Goal: Transaction & Acquisition: Subscribe to service/newsletter

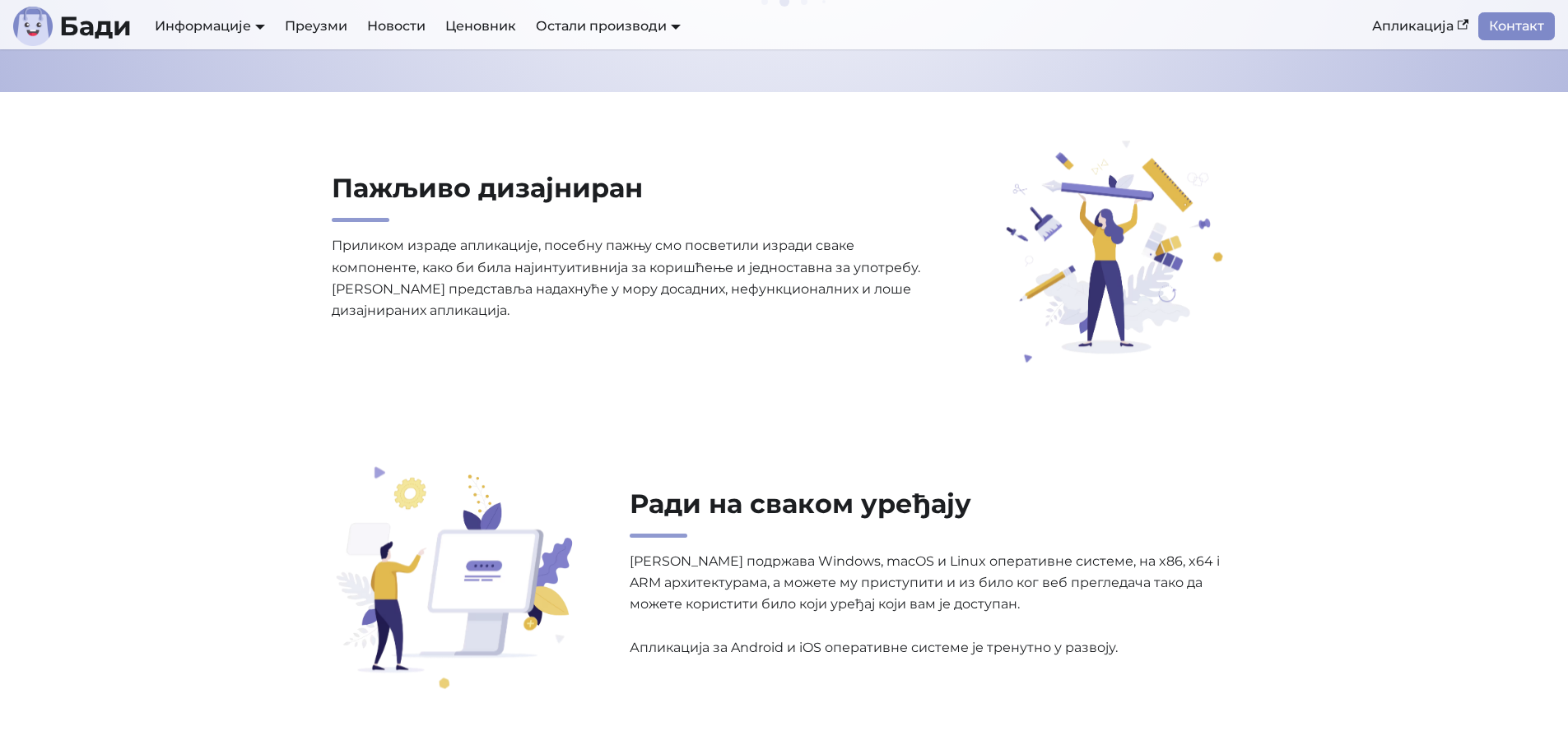
scroll to position [859, 0]
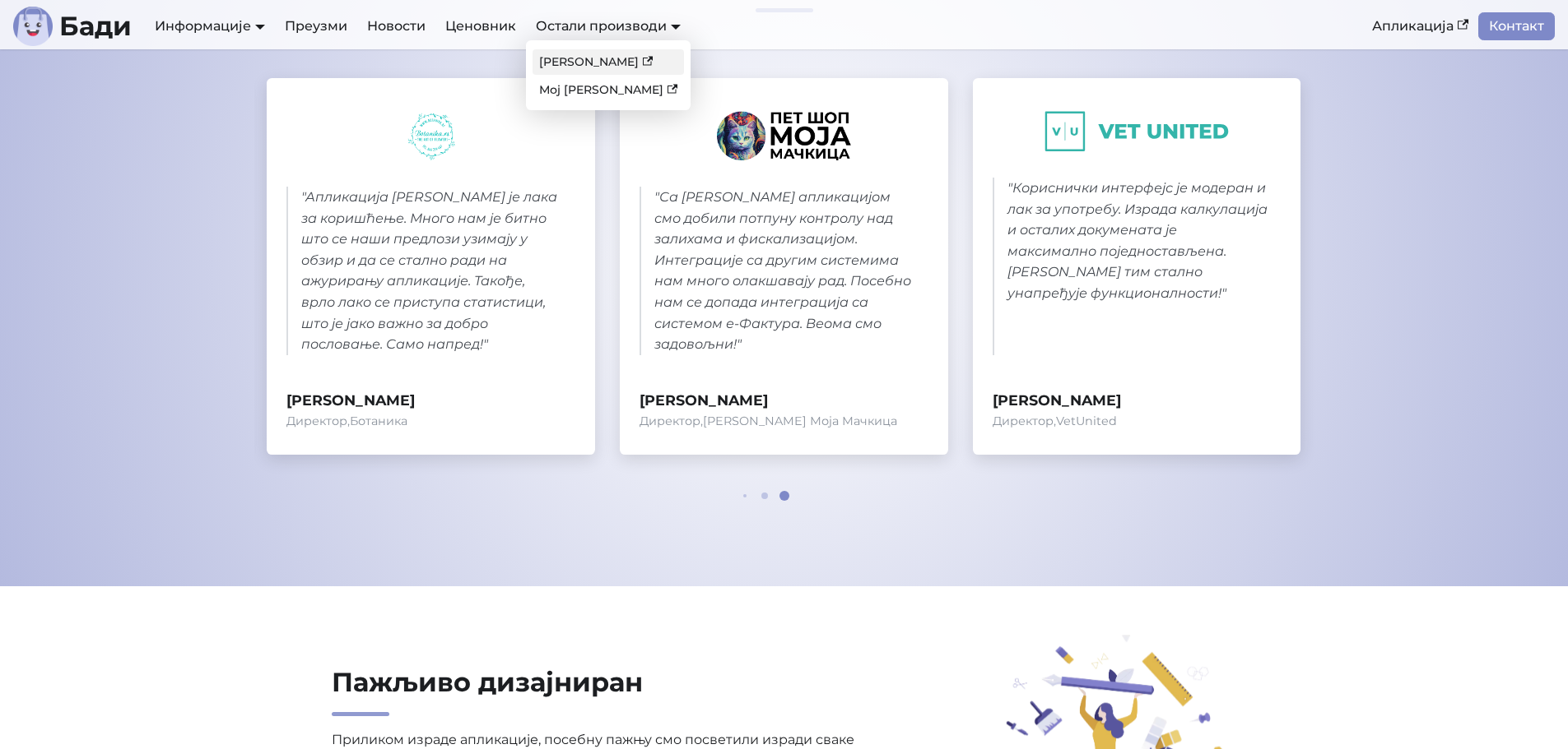
click at [588, 60] on link "[PERSON_NAME]" at bounding box center [609, 62] width 152 height 25
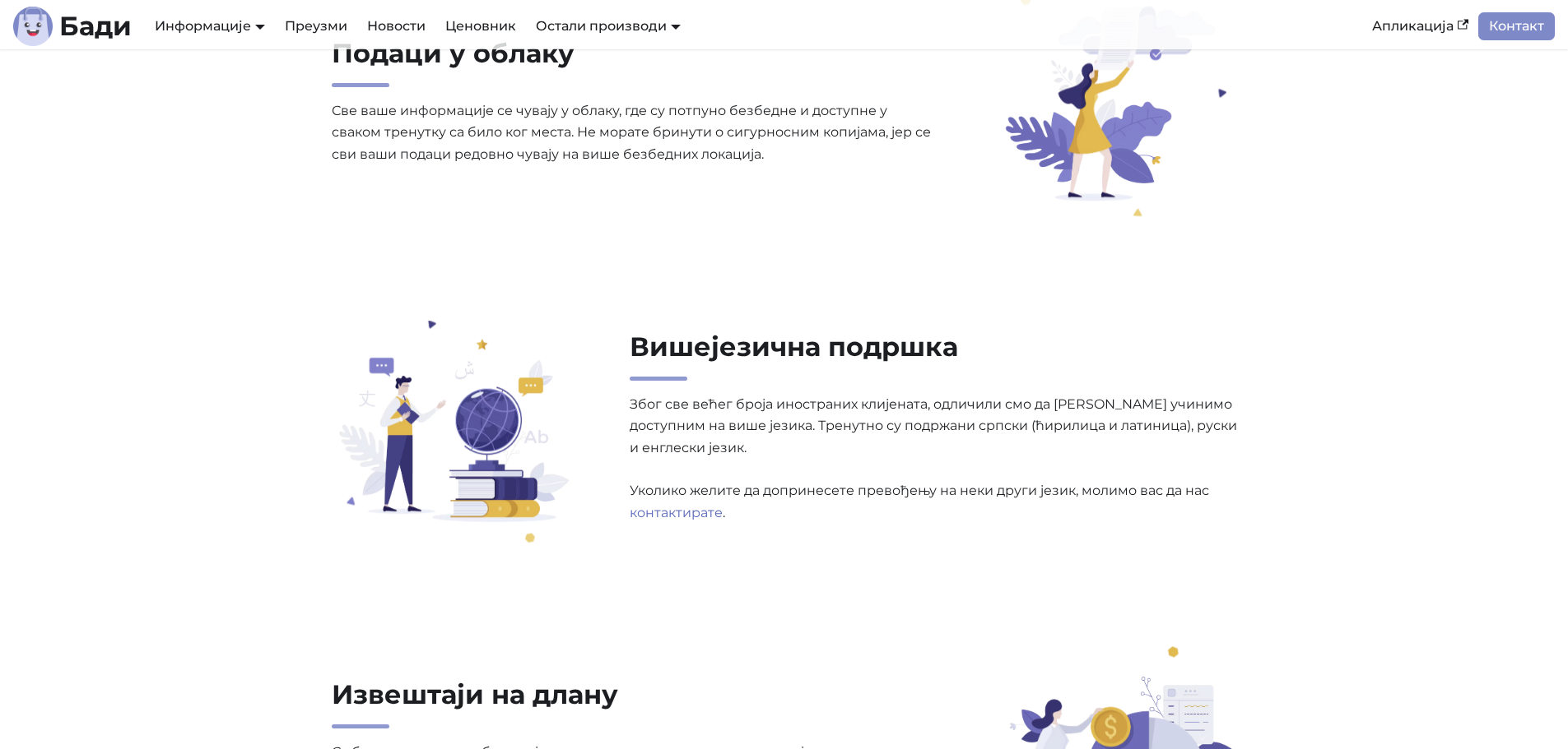
scroll to position [2138, 0]
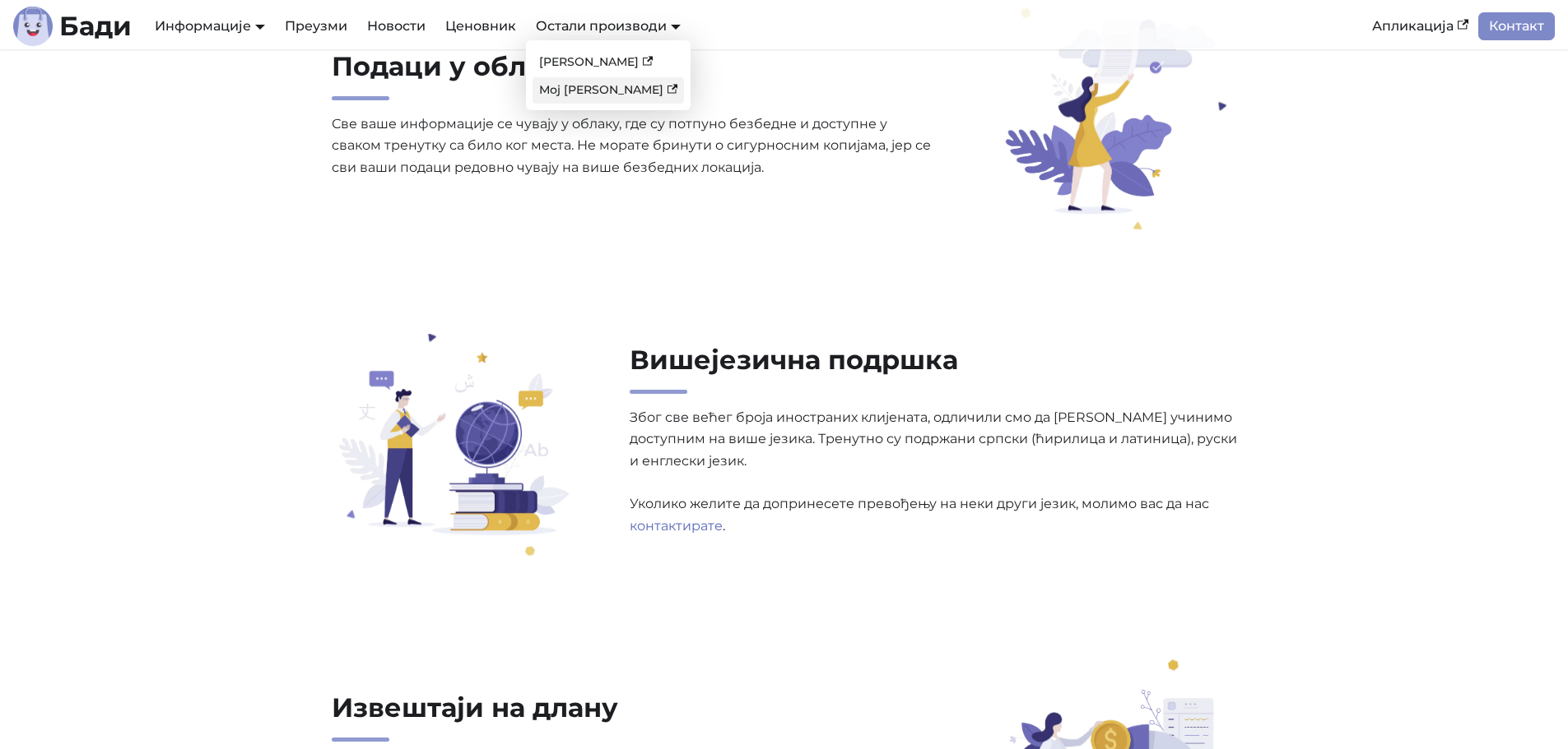
click at [586, 91] on link "Мој [PERSON_NAME]" at bounding box center [609, 90] width 152 height 25
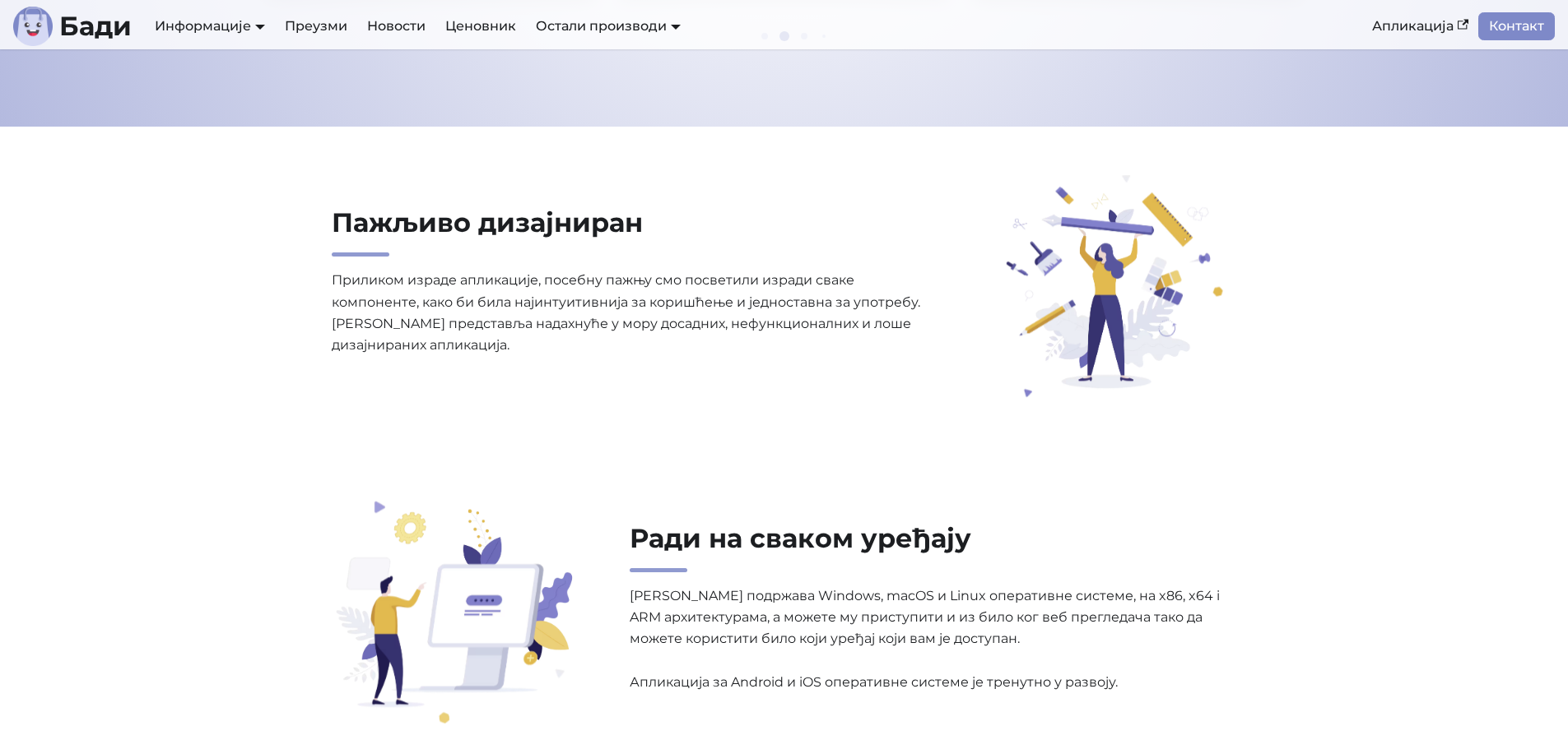
scroll to position [1316, 0]
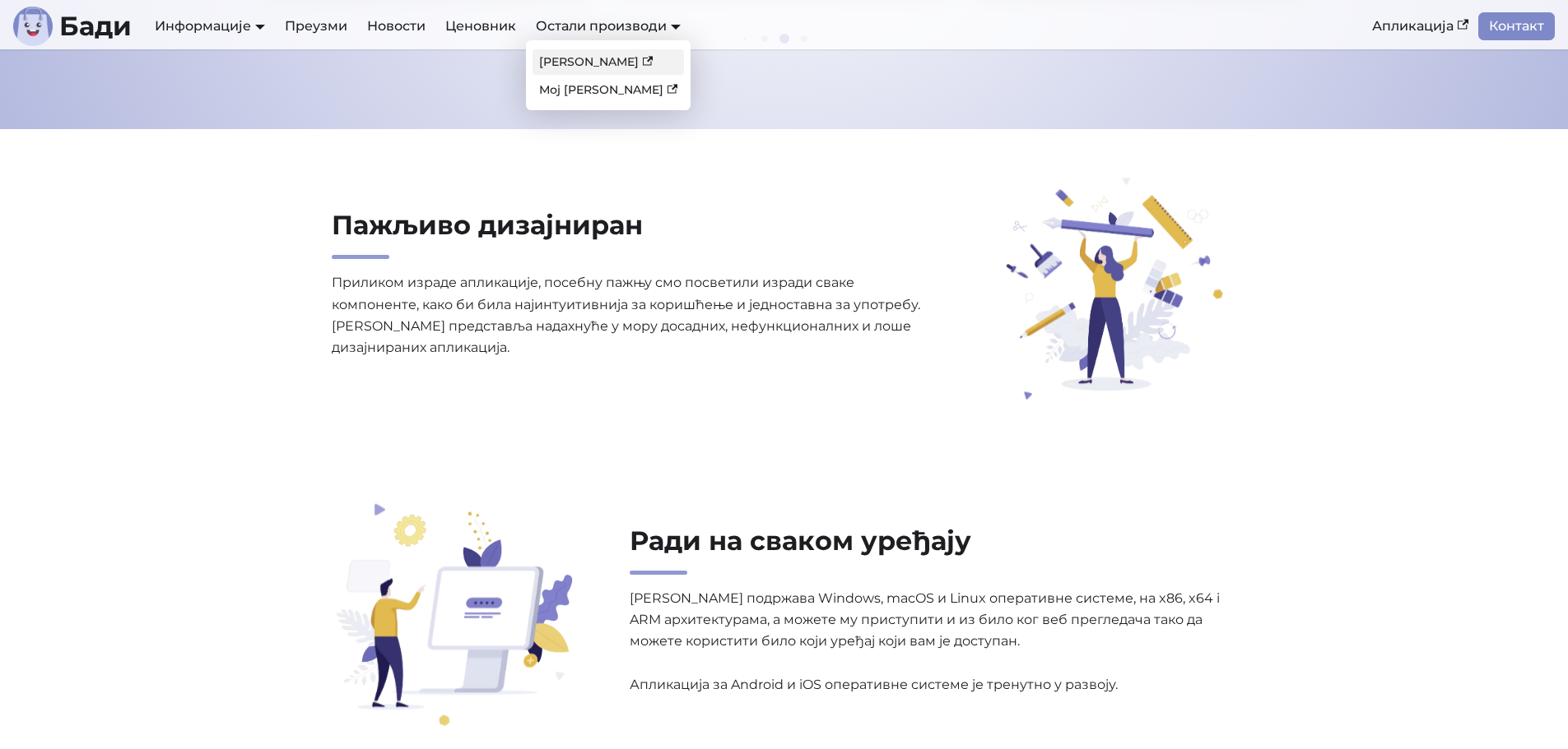
click at [587, 56] on link "[PERSON_NAME]" at bounding box center [609, 62] width 152 height 25
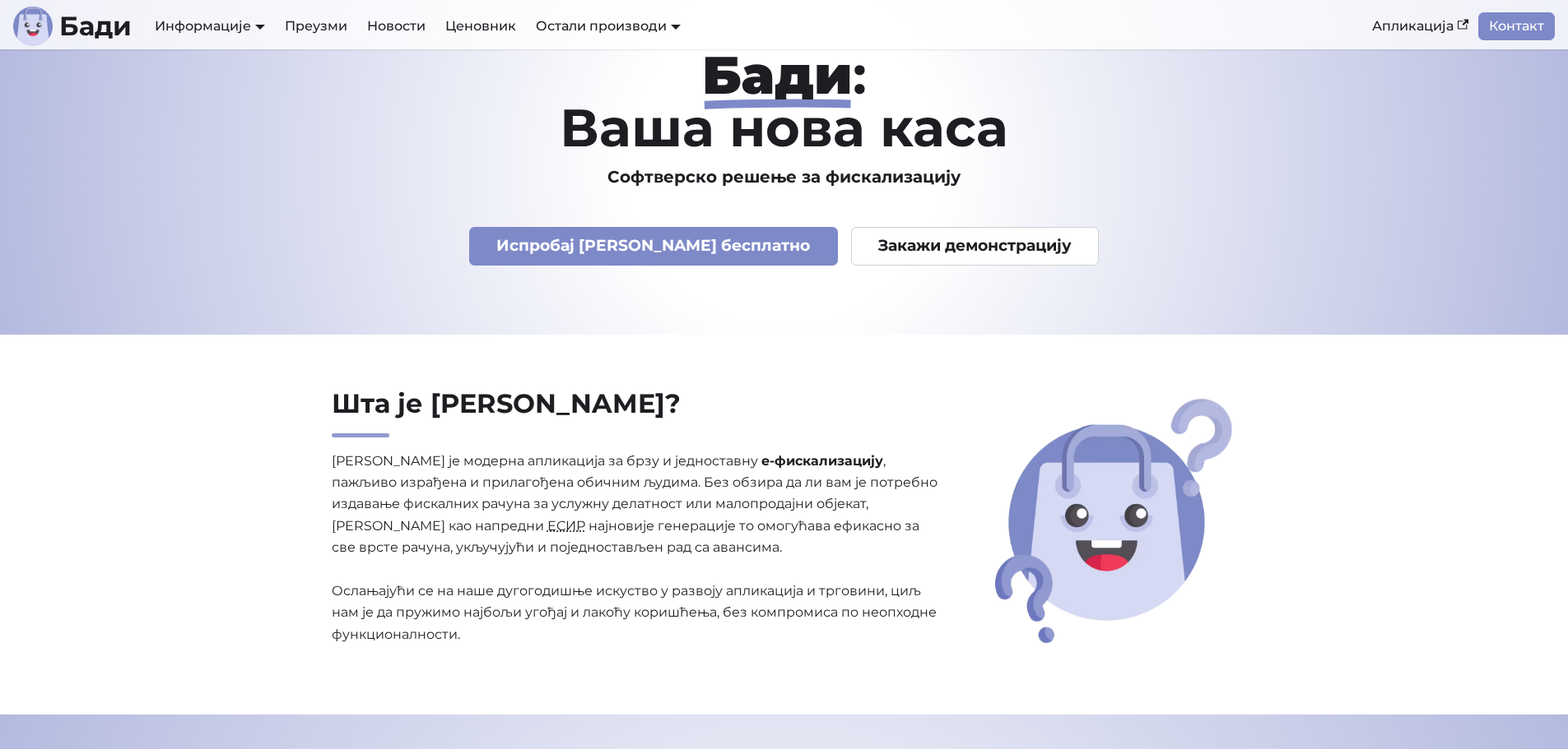
scroll to position [0, 0]
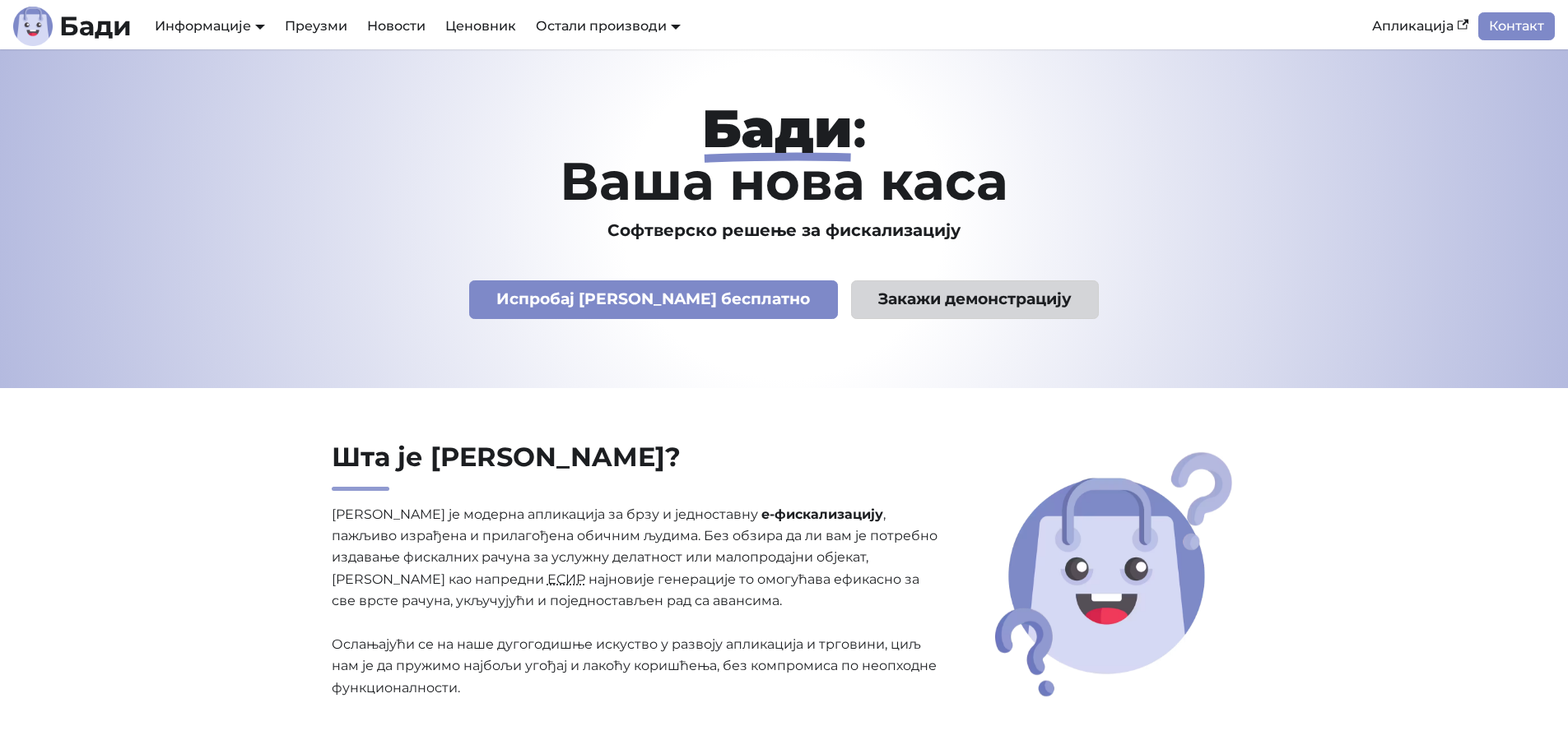
click at [902, 306] on link "Закажи демонстрацију" at bounding box center [975, 300] width 249 height 39
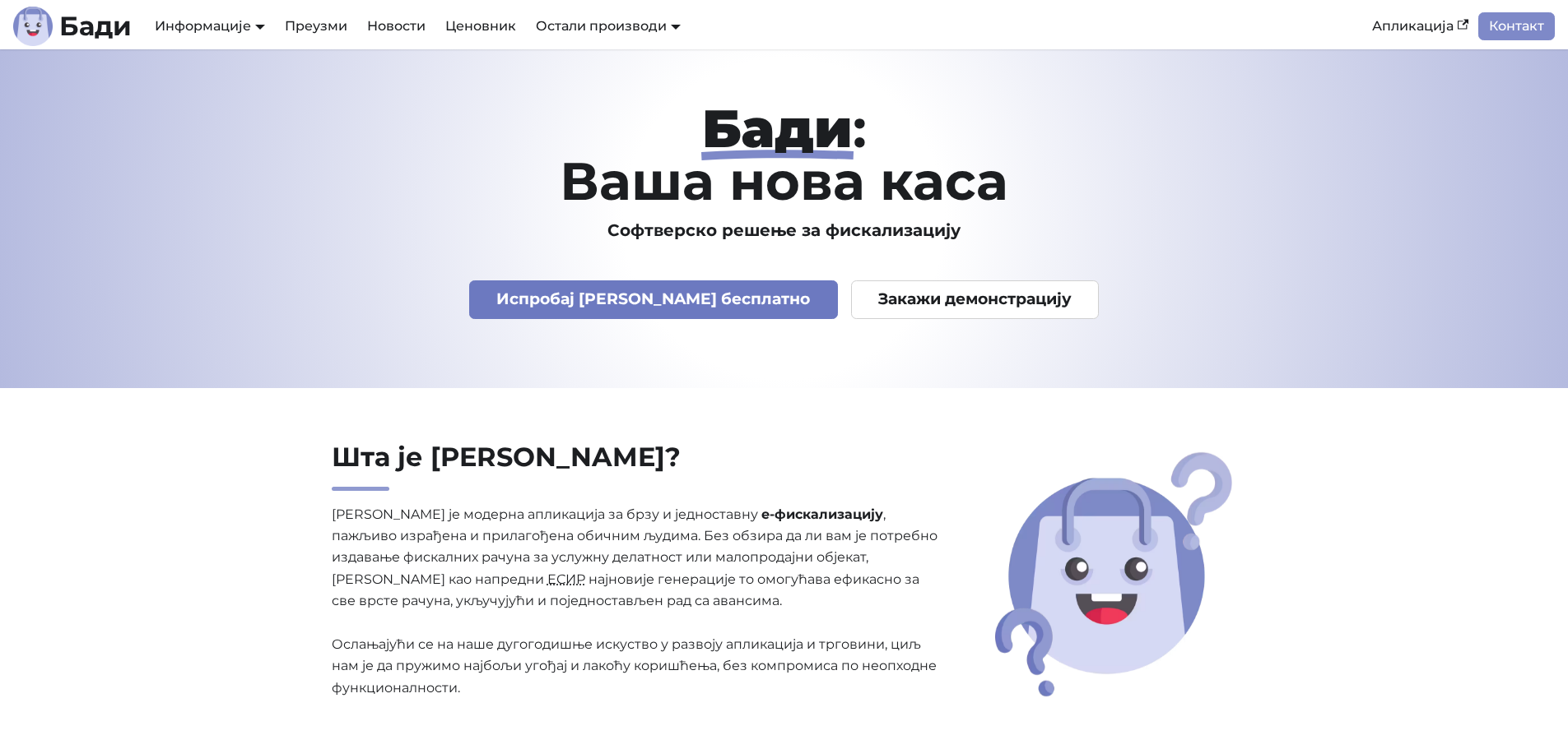
click at [646, 308] on link "Испробај Бади бесплатно" at bounding box center [653, 300] width 368 height 39
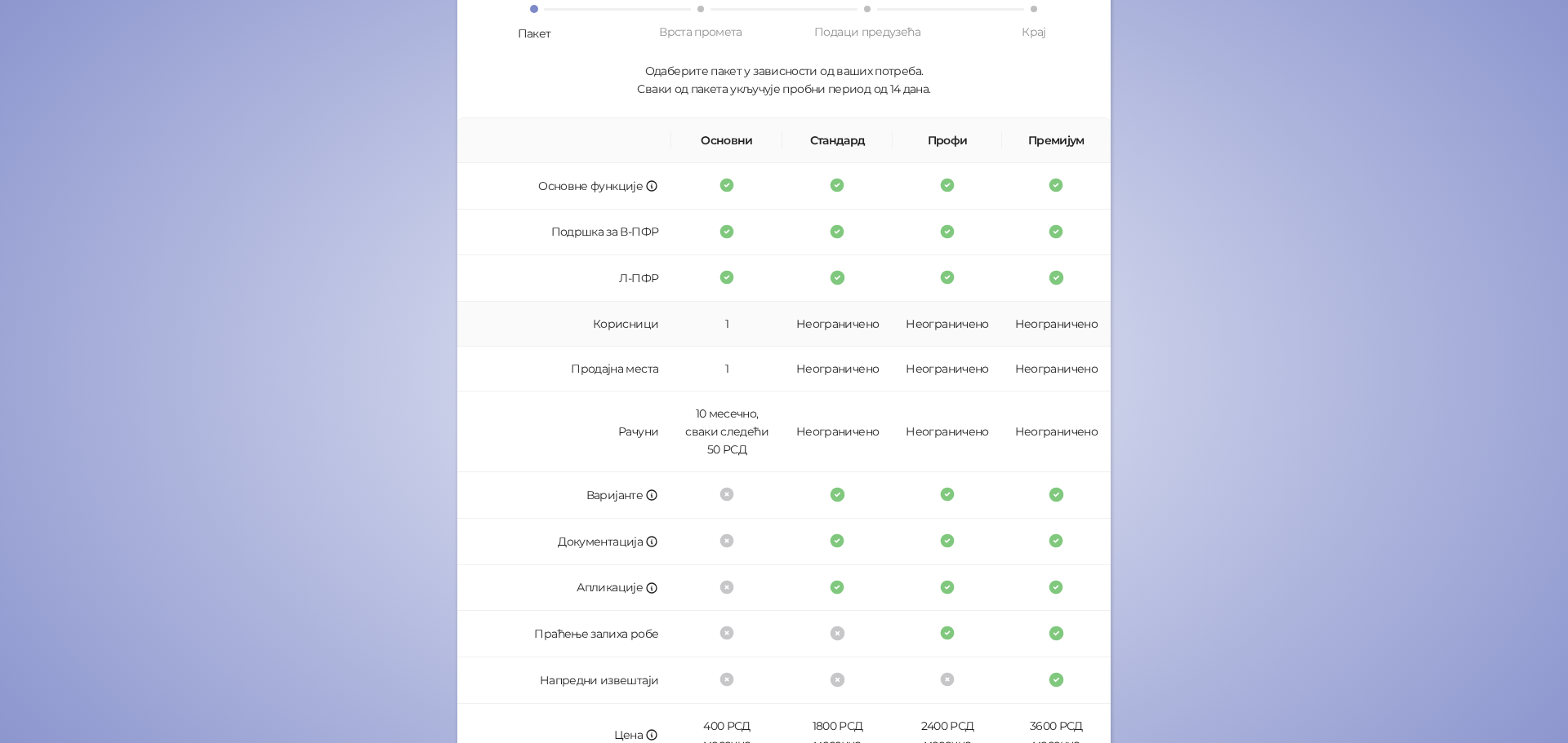
scroll to position [321, 0]
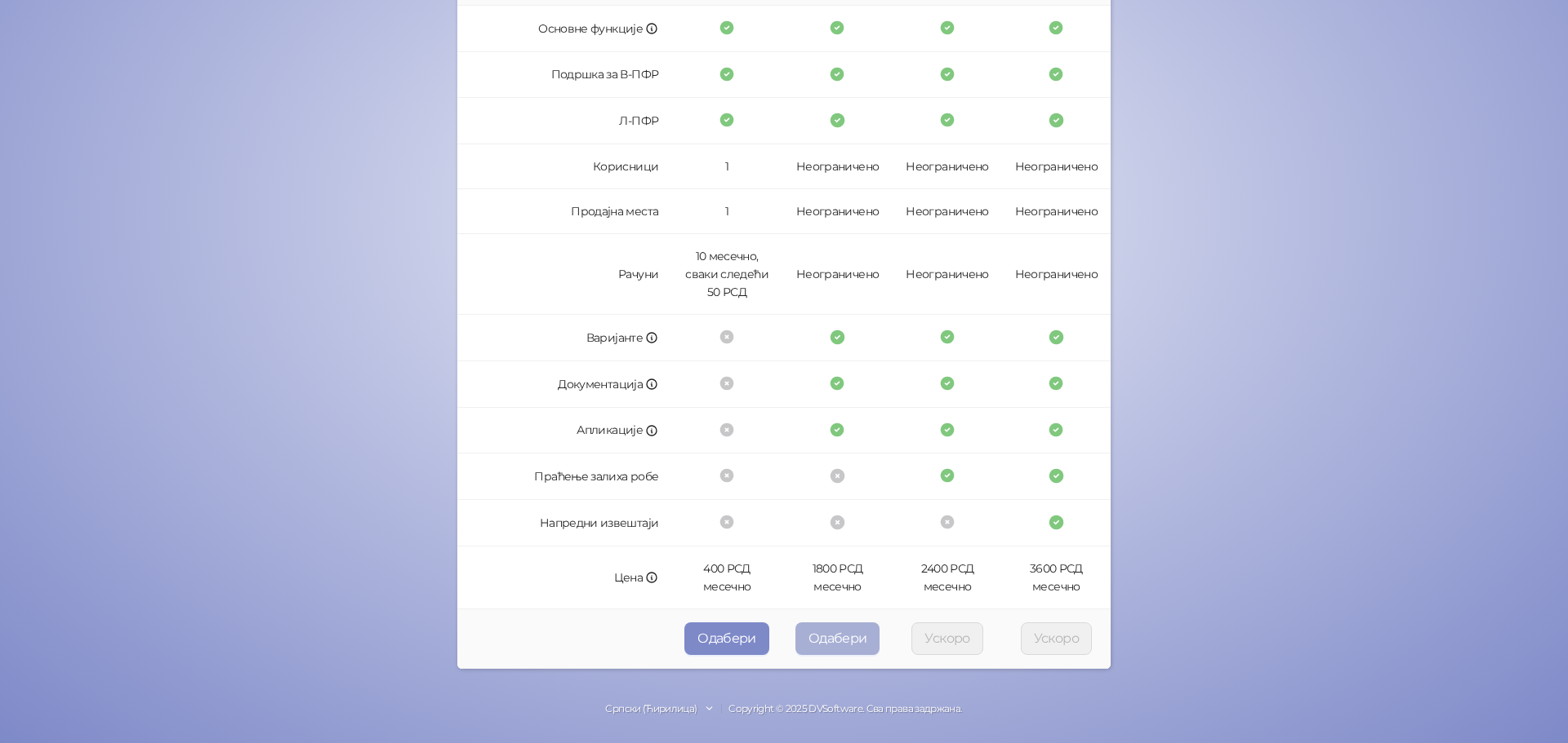
click at [831, 638] on button "Одабери" at bounding box center [838, 639] width 85 height 33
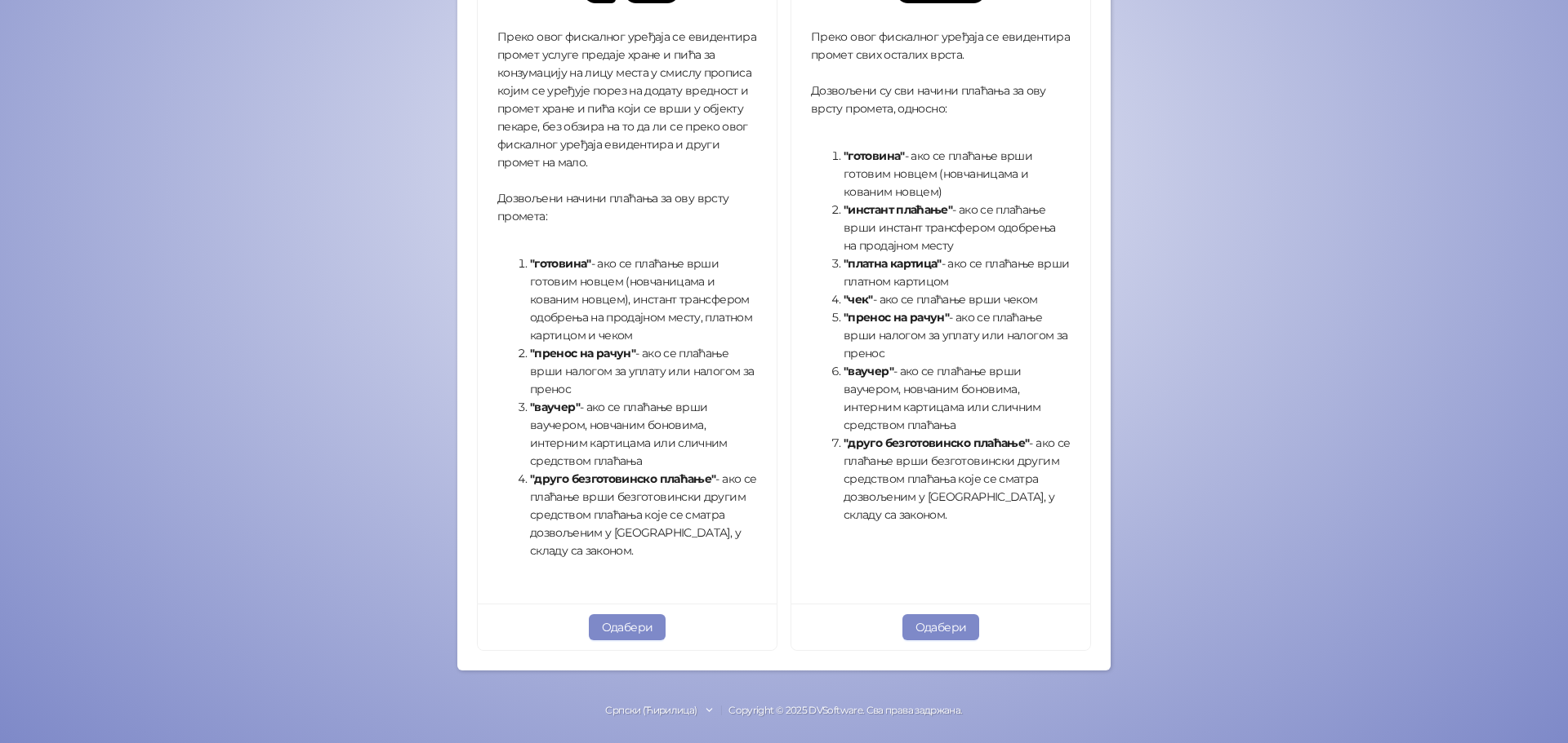
scroll to position [443, 0]
click at [944, 622] on button "Одабери" at bounding box center [941, 625] width 77 height 26
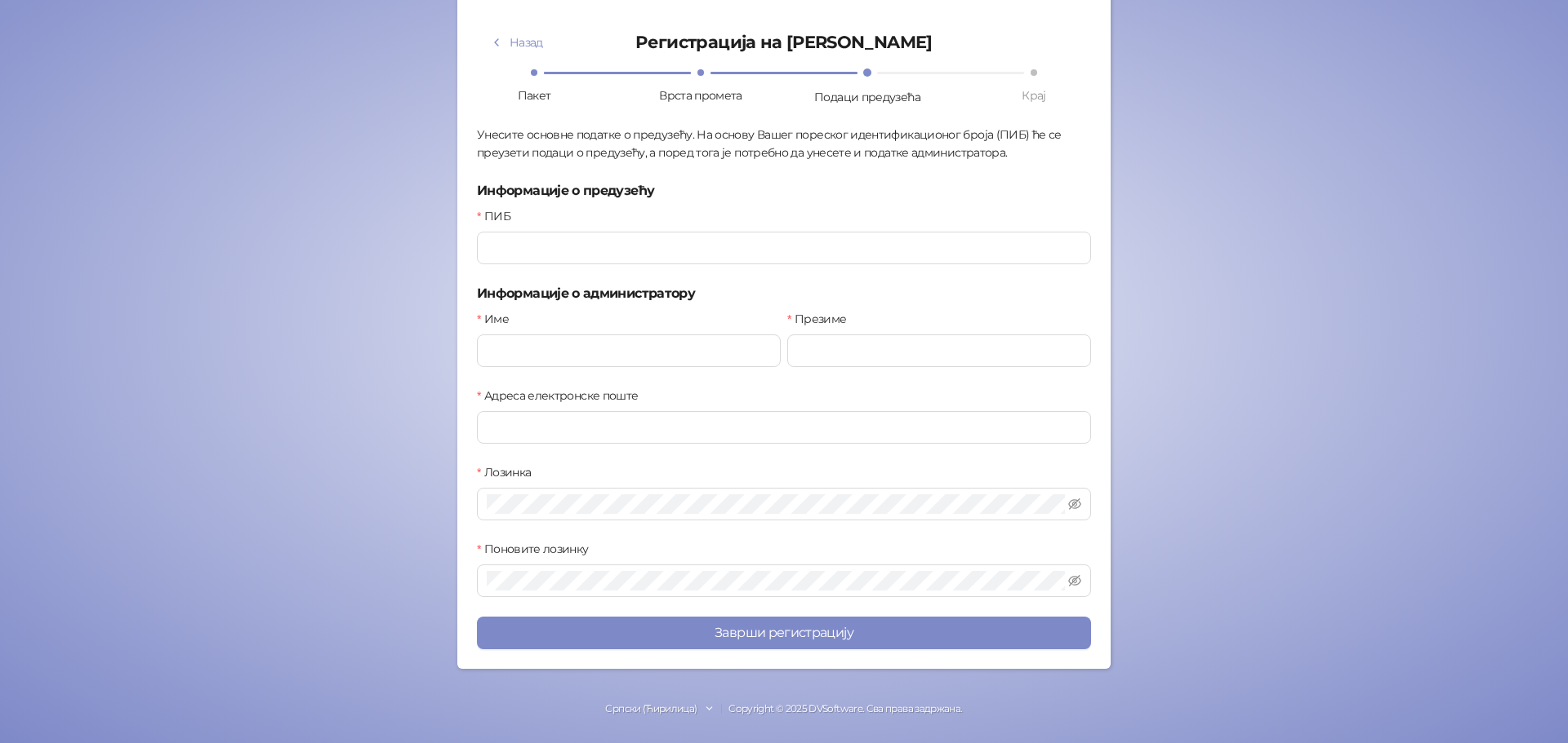
scroll to position [99, 0]
